Goal: Navigation & Orientation: Find specific page/section

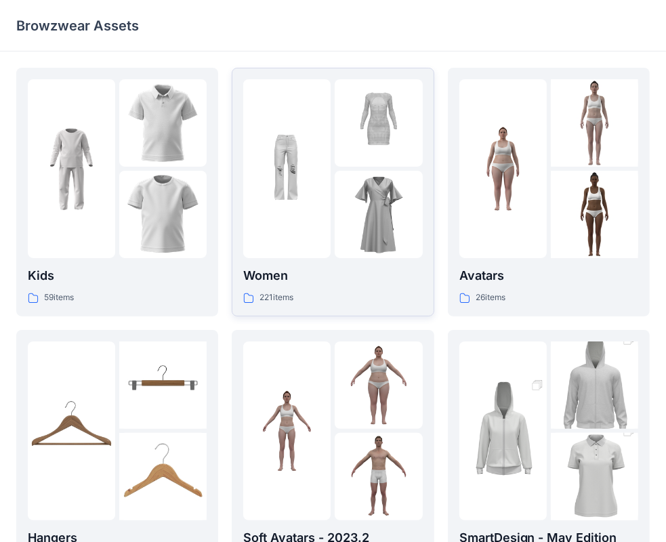
click at [396, 274] on p "Women" at bounding box center [332, 275] width 179 height 19
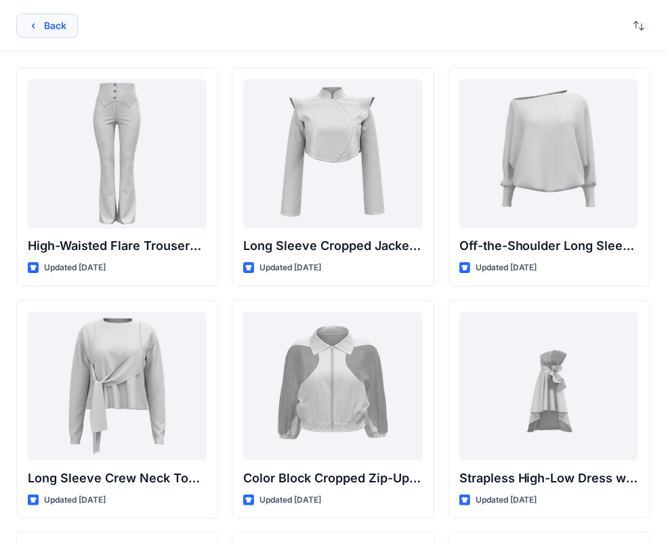
click at [31, 18] on button "Back" at bounding box center [47, 26] width 62 height 24
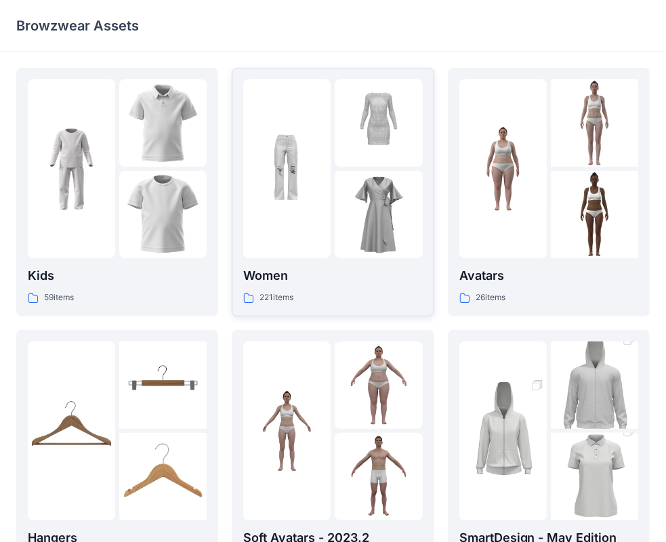
click at [342, 259] on div "Women 221 items" at bounding box center [332, 192] width 179 height 226
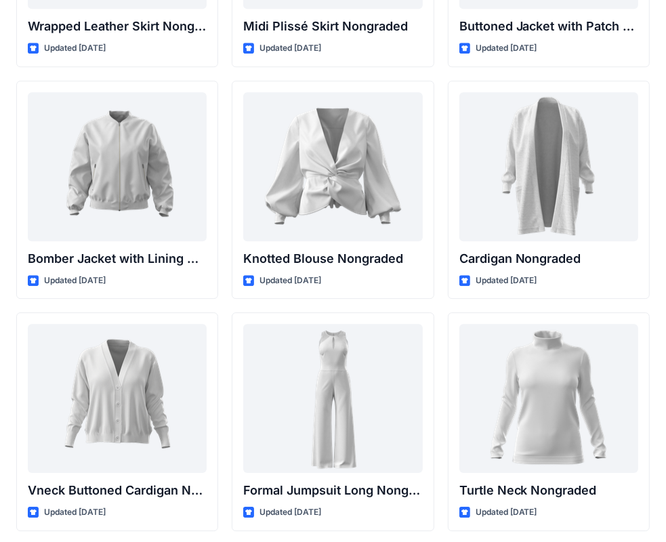
scroll to position [12511, 0]
